Goal: Navigation & Orientation: Find specific page/section

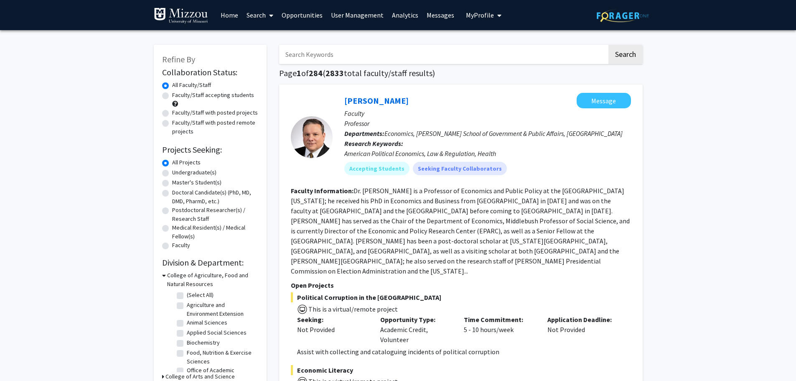
click at [370, 13] on link "User Management" at bounding box center [357, 14] width 61 height 29
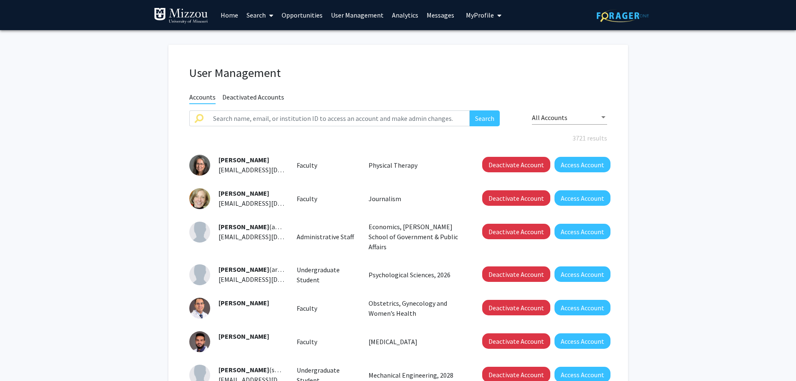
click at [399, 12] on link "Analytics" at bounding box center [405, 14] width 35 height 29
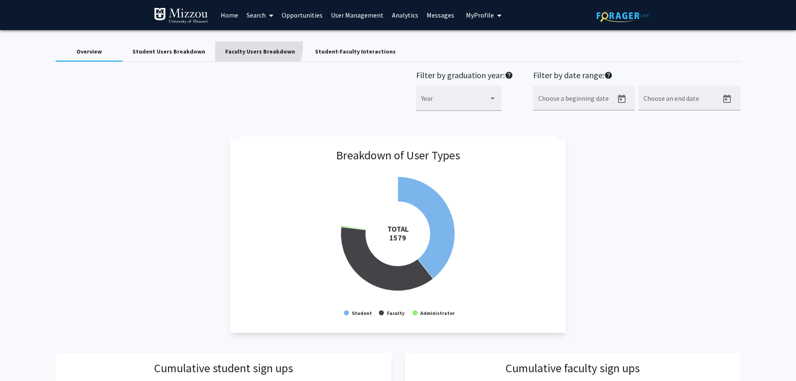
click at [252, 46] on div "Faculty Users Breakdown" at bounding box center [260, 51] width 90 height 20
